Goal: Task Accomplishment & Management: Manage account settings

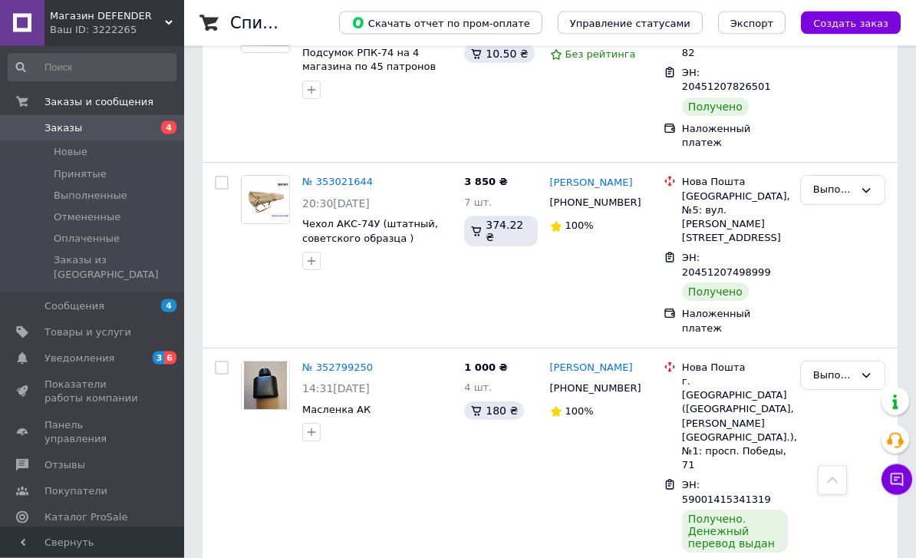
scroll to position [14636, 0]
click at [104, 319] on link "Товары и услуги" at bounding box center [92, 332] width 184 height 26
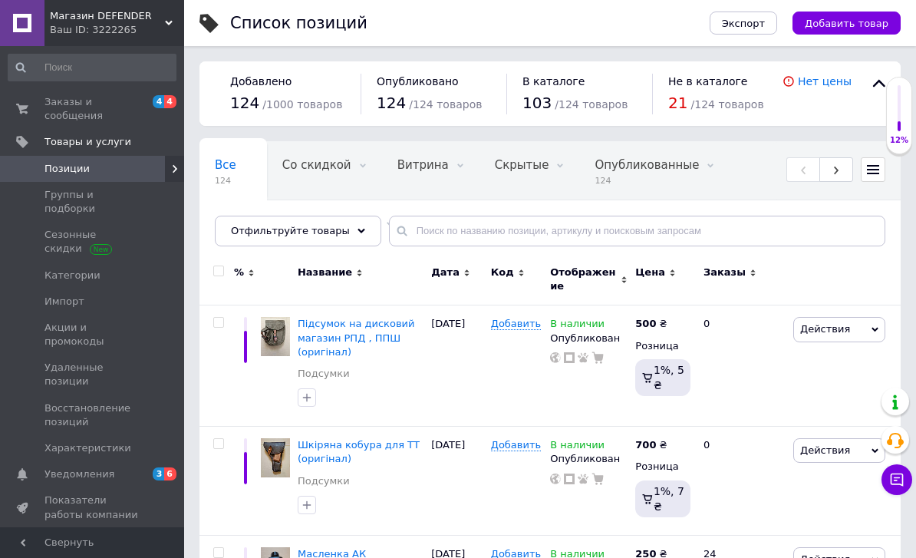
click at [126, 189] on span "Группы и подборки" at bounding box center [93, 202] width 97 height 28
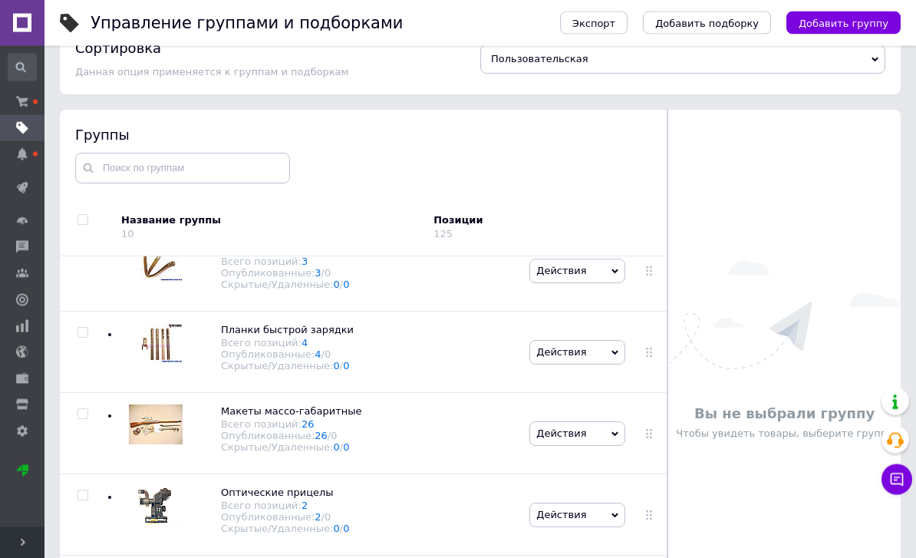
scroll to position [87, 0]
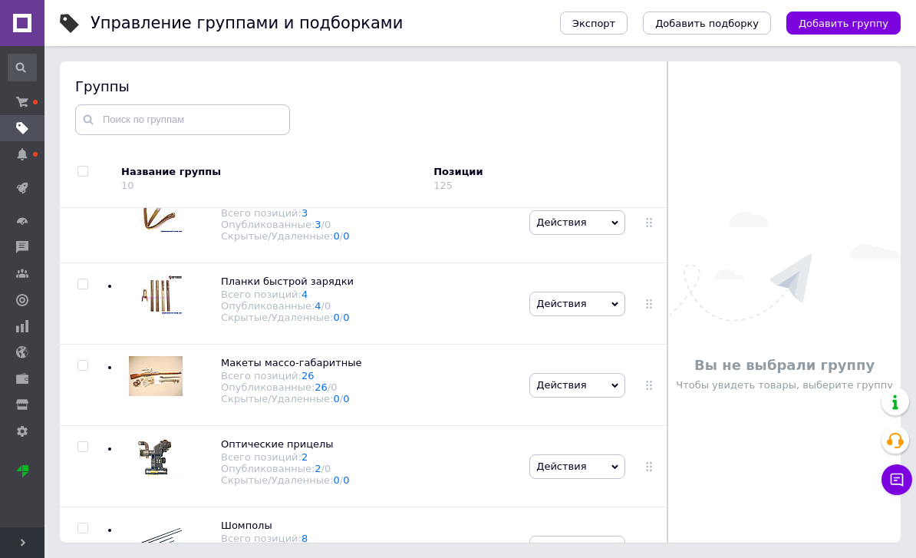
click at [247, 531] on span "Шомполы" at bounding box center [246, 525] width 51 height 12
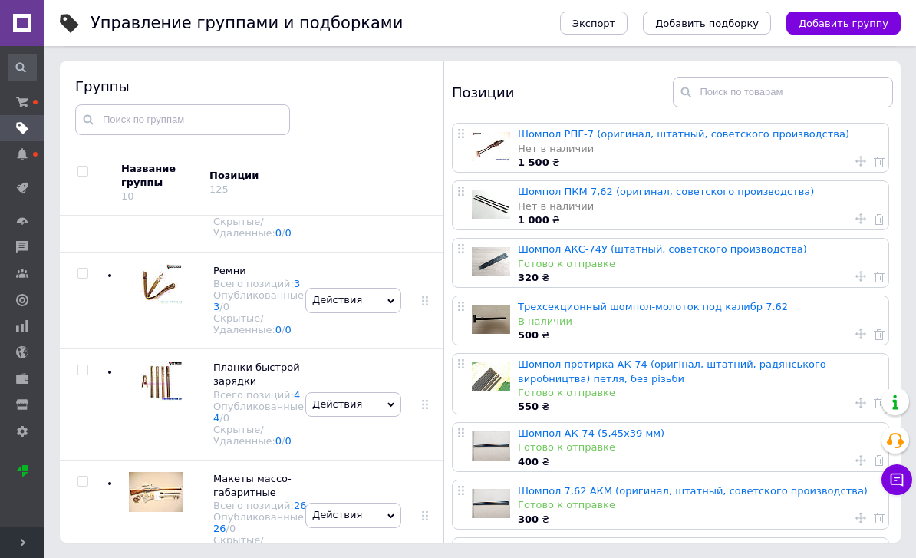
click at [639, 248] on link "Шомпол АКС-74У (штатный, советского производства)" at bounding box center [662, 249] width 289 height 12
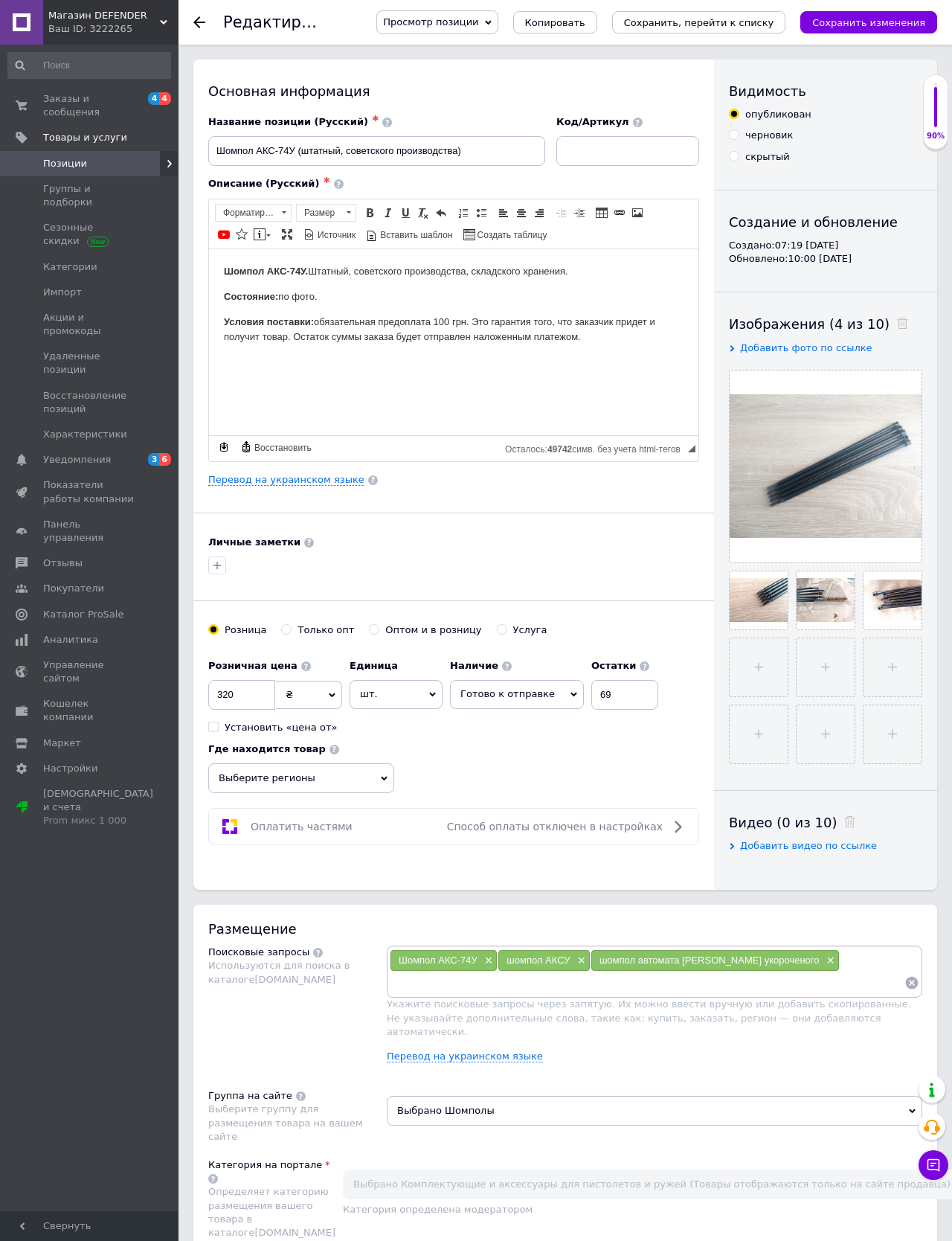
click at [101, 139] on span "Товары и услуги" at bounding box center [85, 138] width 84 height 14
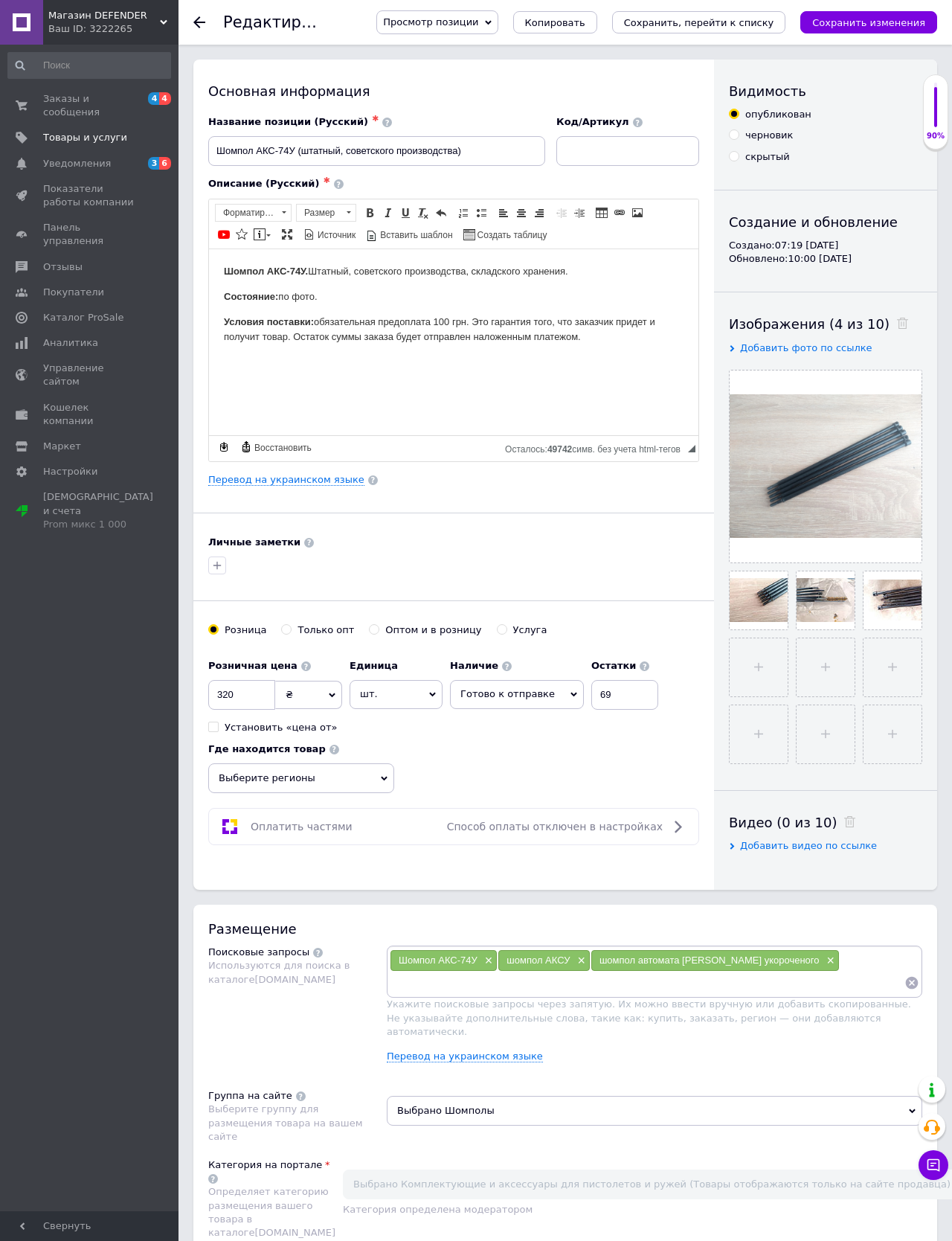
click at [81, 94] on span "Заказы и сообщения" at bounding box center [90, 106] width 94 height 27
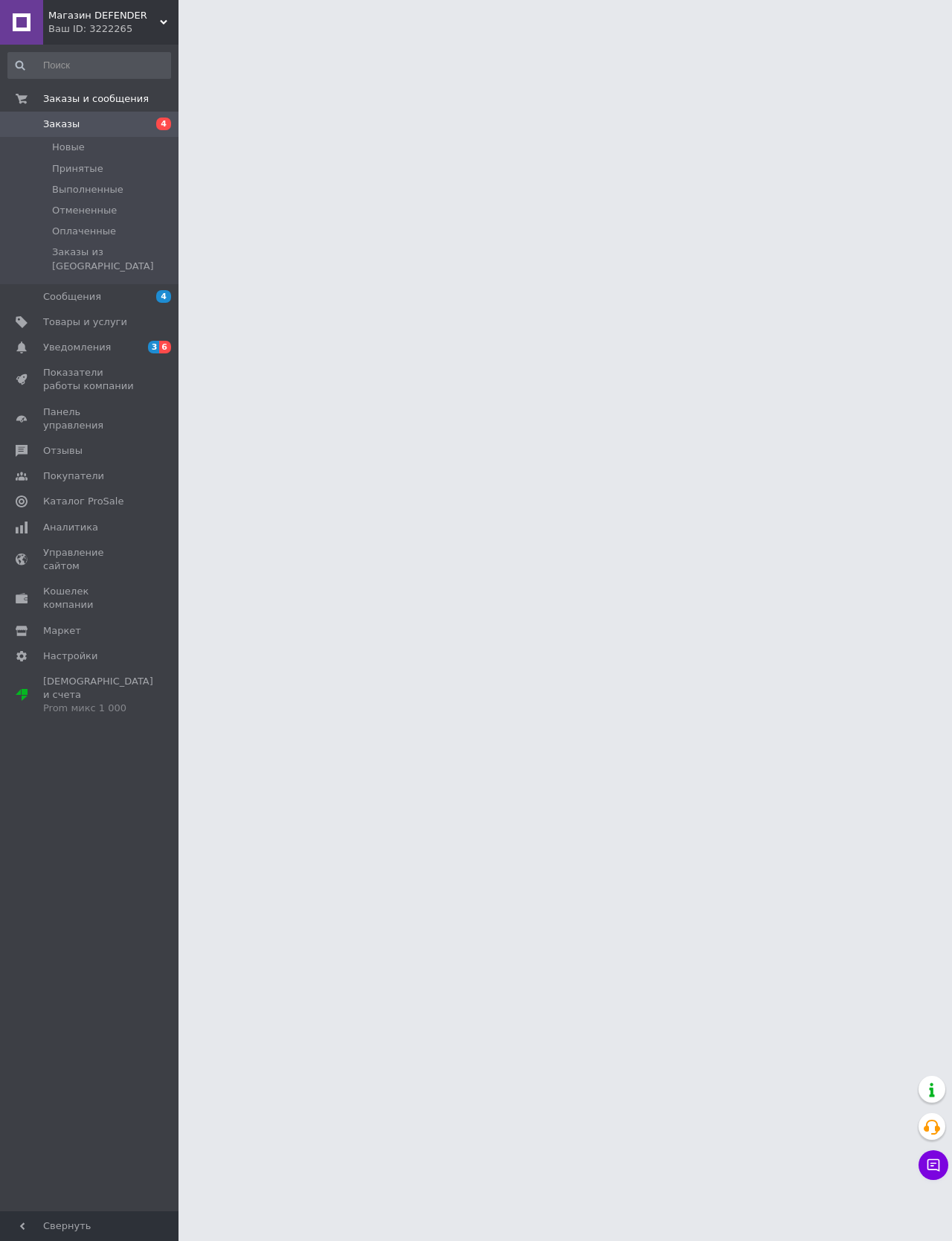
click at [85, 119] on link "Заказы 4" at bounding box center [89, 124] width 178 height 25
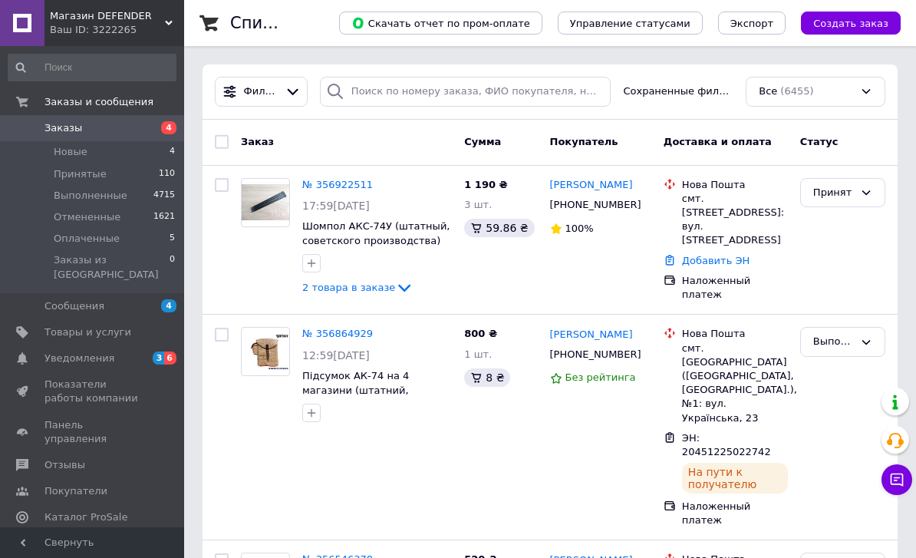
click at [400, 282] on icon at bounding box center [404, 288] width 18 height 18
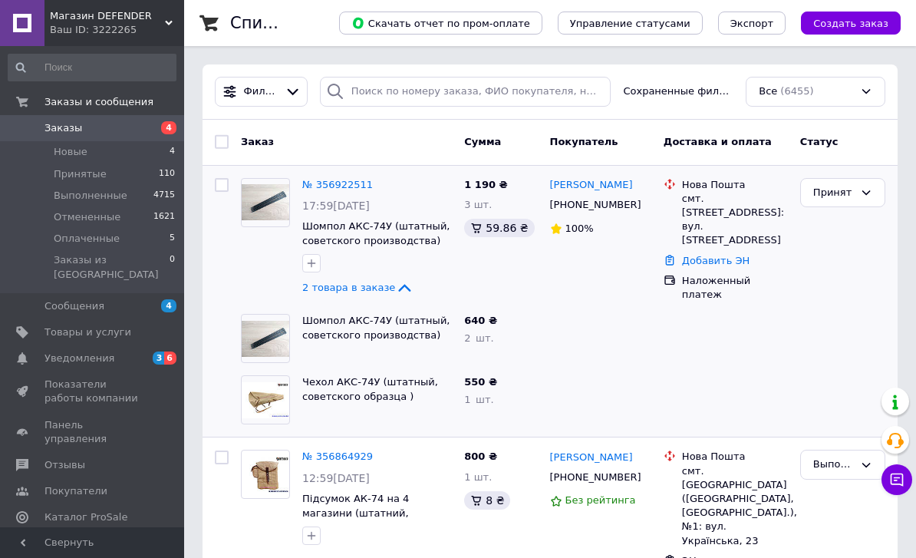
click at [399, 285] on icon at bounding box center [405, 289] width 12 height 8
